Goal: Consume media (video, audio): Consume media (video, audio)

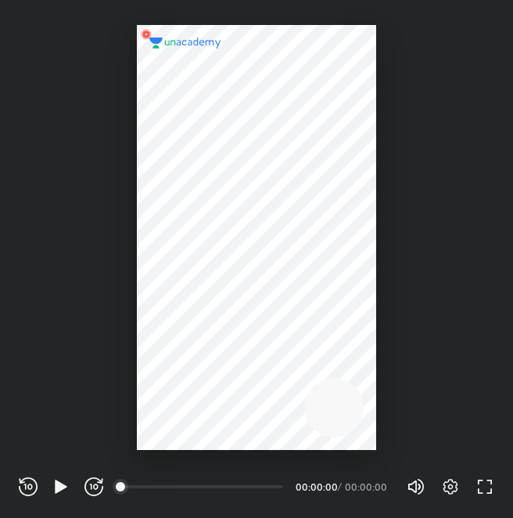
scroll to position [518, 513]
click at [70, 487] on icon "button" at bounding box center [61, 486] width 19 height 19
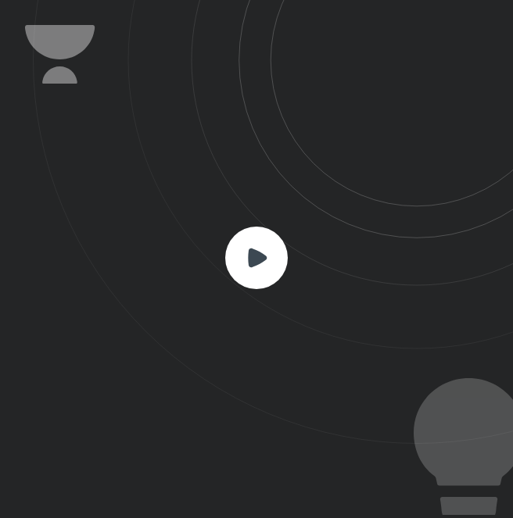
click at [248, 283] on rect at bounding box center [256, 258] width 63 height 63
click at [253, 278] on rect at bounding box center [256, 258] width 63 height 63
click at [263, 256] on icon at bounding box center [257, 257] width 19 height 19
click at [259, 256] on icon at bounding box center [257, 257] width 19 height 19
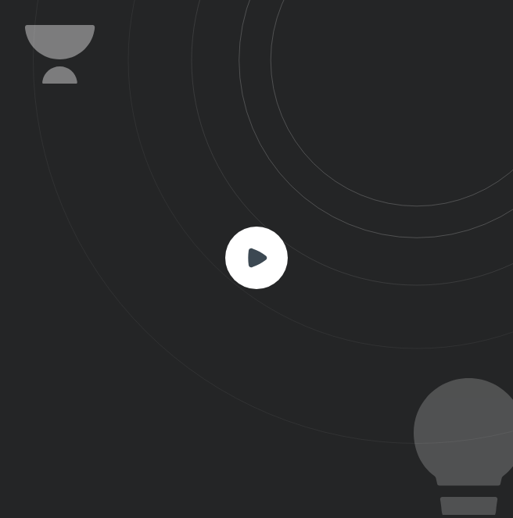
click at [279, 240] on rect at bounding box center [256, 258] width 63 height 63
click at [274, 238] on rect at bounding box center [256, 258] width 63 height 63
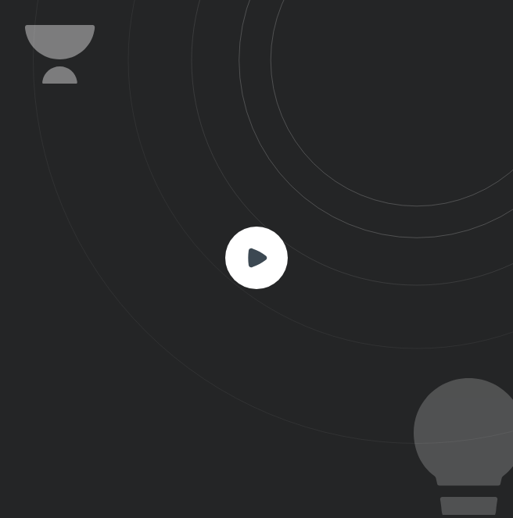
click at [274, 238] on rect at bounding box center [256, 258] width 63 height 63
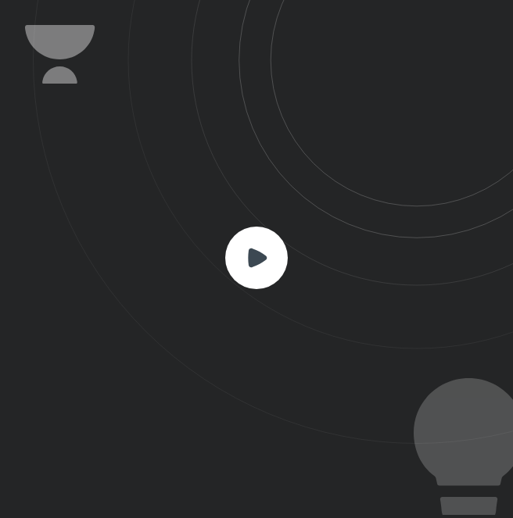
click at [274, 238] on rect at bounding box center [256, 258] width 63 height 63
click at [269, 245] on rect at bounding box center [256, 258] width 63 height 63
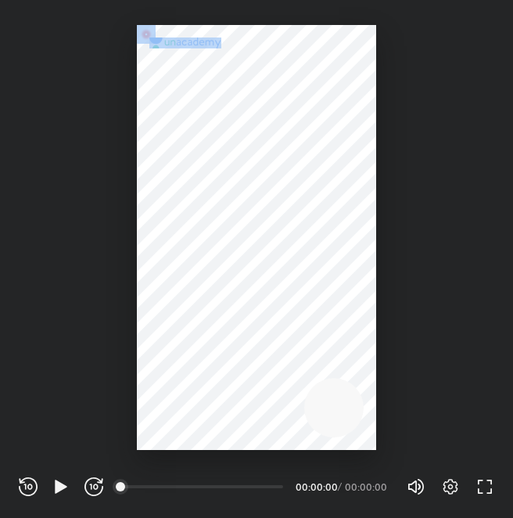
scroll to position [518, 513]
click at [59, 487] on icon "button" at bounding box center [61, 486] width 12 height 13
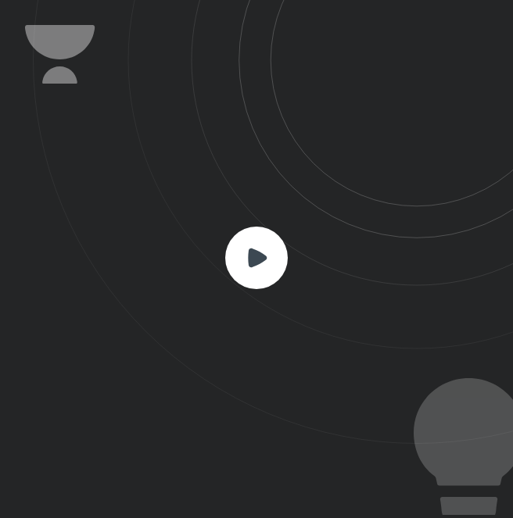
click at [176, 294] on icon at bounding box center [273, 222] width 480 height 444
drag, startPoint x: 262, startPoint y: 221, endPoint x: 273, endPoint y: 211, distance: 14.9
click at [266, 216] on icon at bounding box center [273, 222] width 480 height 444
drag, startPoint x: 273, startPoint y: 211, endPoint x: 263, endPoint y: 218, distance: 11.7
click at [271, 213] on icon at bounding box center [273, 222] width 480 height 444
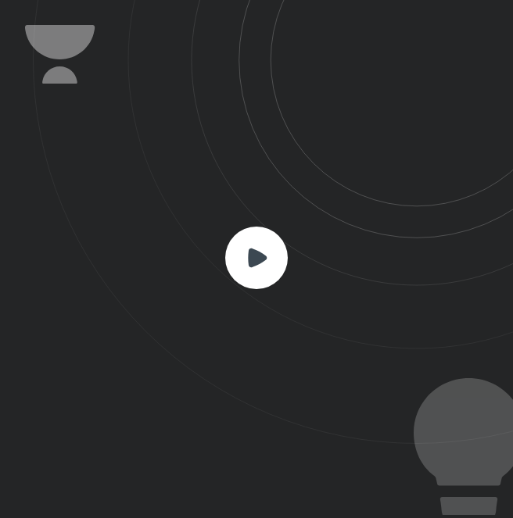
click at [245, 235] on rect at bounding box center [256, 258] width 63 height 63
click at [245, 239] on rect at bounding box center [256, 258] width 63 height 63
click at [250, 258] on icon at bounding box center [257, 257] width 19 height 19
click at [236, 248] on rect at bounding box center [256, 258] width 63 height 63
click at [234, 254] on rect at bounding box center [256, 258] width 63 height 63
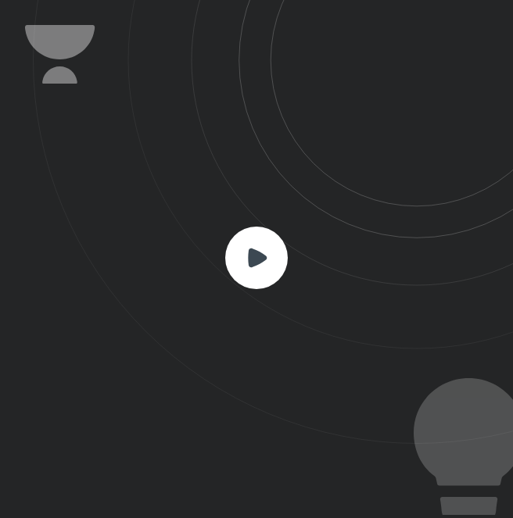
click at [278, 270] on rect at bounding box center [256, 258] width 63 height 63
click at [276, 282] on icon at bounding box center [256, 258] width 63 height 63
click at [261, 269] on rect at bounding box center [256, 258] width 63 height 63
